Goal: Task Accomplishment & Management: Use online tool/utility

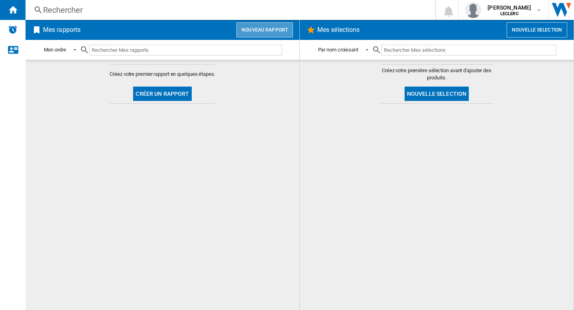
click at [250, 35] on button "Nouveau rapport" at bounding box center [264, 29] width 57 height 15
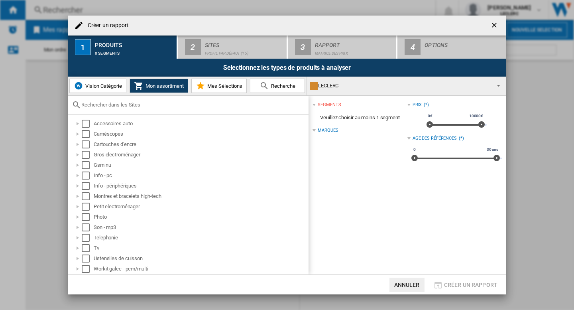
click at [359, 89] on div "LECLERC" at bounding box center [400, 85] width 180 height 11
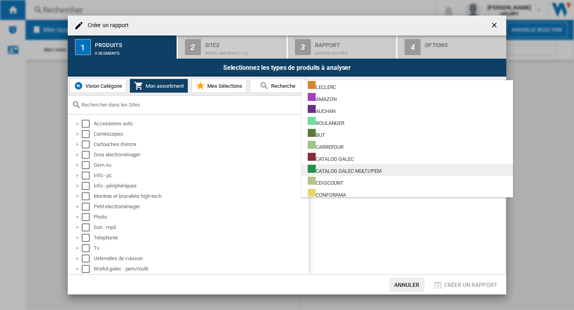
click at [352, 170] on div "CATALOG GALEC MULTI/PEM" at bounding box center [345, 170] width 74 height 10
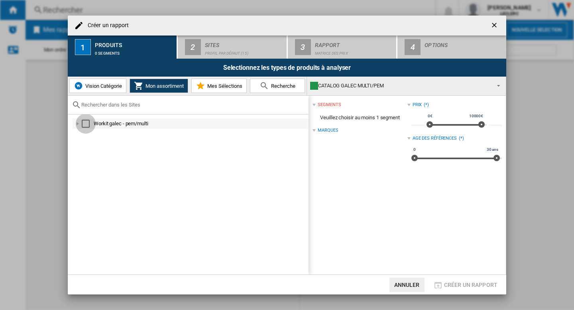
click at [86, 122] on div "Select" at bounding box center [86, 124] width 8 height 8
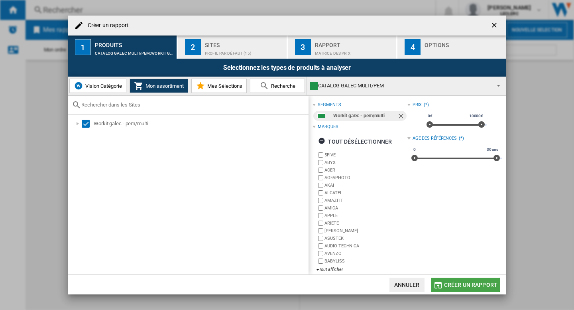
click at [458, 285] on span "Créer un rapport" at bounding box center [470, 284] width 53 height 6
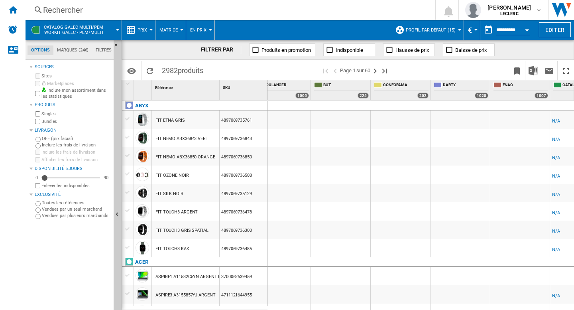
scroll to position [0, 415]
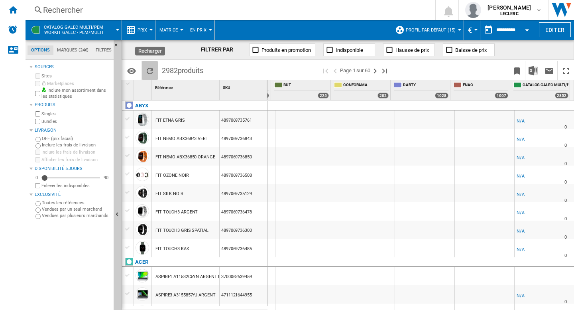
click at [151, 71] on ng-md-icon "Recharger" at bounding box center [150, 71] width 10 height 10
click at [149, 73] on ng-md-icon "Recharger" at bounding box center [150, 71] width 10 height 10
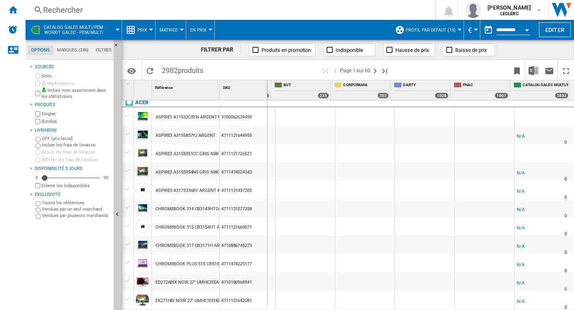
scroll to position [0, 0]
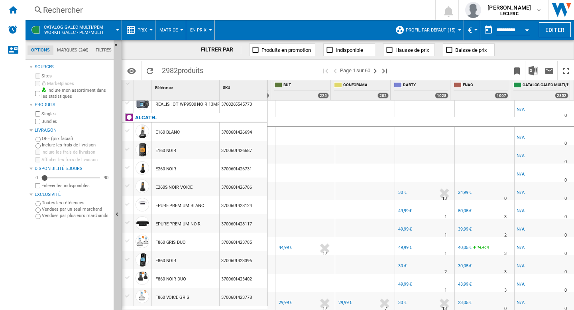
click at [317, 151] on div at bounding box center [304, 154] width 59 height 18
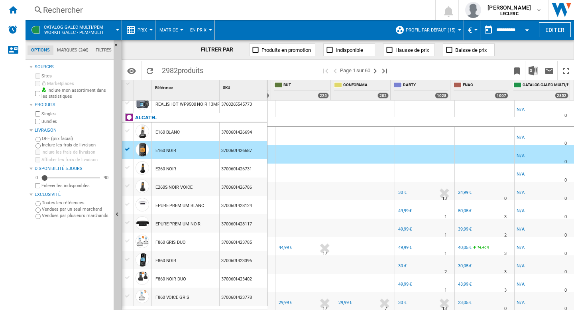
scroll to position [670, 0]
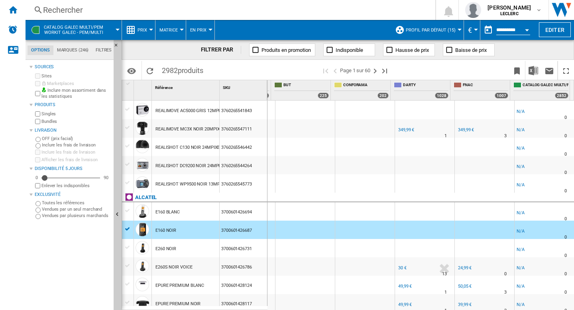
click at [307, 231] on div at bounding box center [304, 229] width 59 height 18
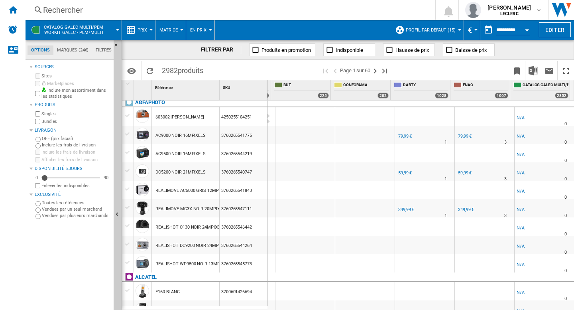
scroll to position [391, 0]
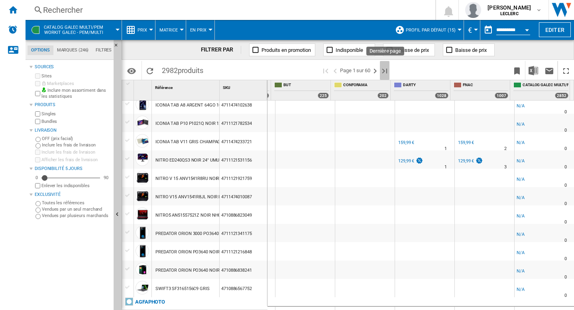
click at [387, 70] on ng-md-icon "Dernière page" at bounding box center [385, 71] width 10 height 10
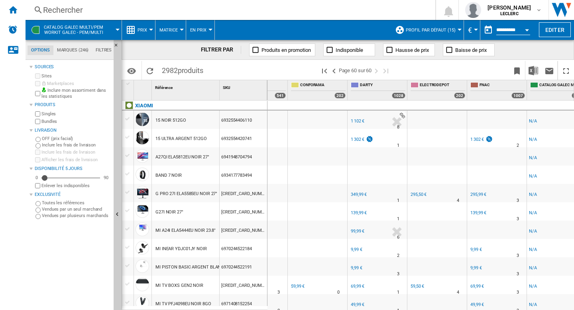
scroll to position [0, 473]
